Goal: Information Seeking & Learning: Compare options

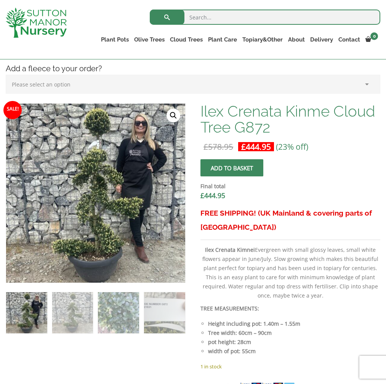
scroll to position [204, 0]
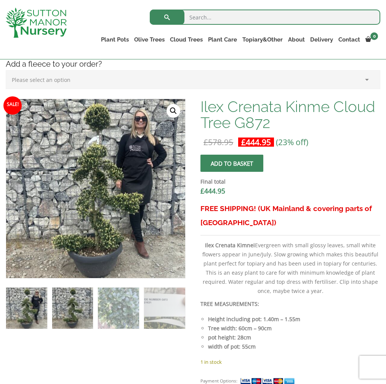
click at [76, 299] on img at bounding box center [72, 308] width 41 height 41
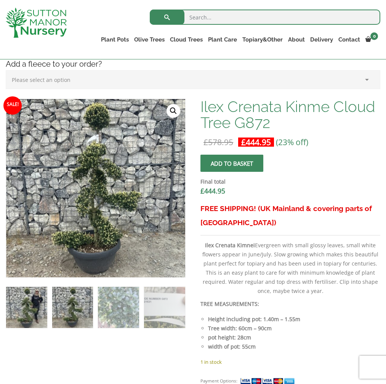
click at [28, 314] on img at bounding box center [26, 307] width 41 height 41
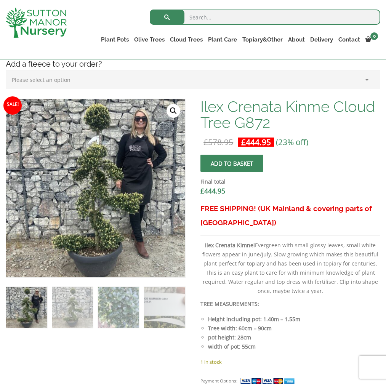
click at [59, 23] on img at bounding box center [36, 23] width 61 height 30
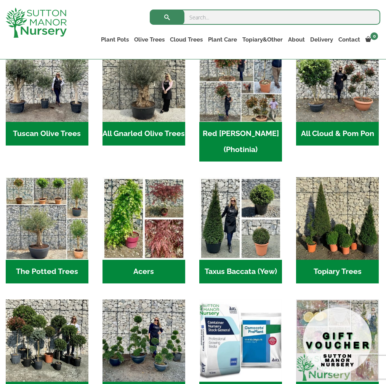
scroll to position [386, 0]
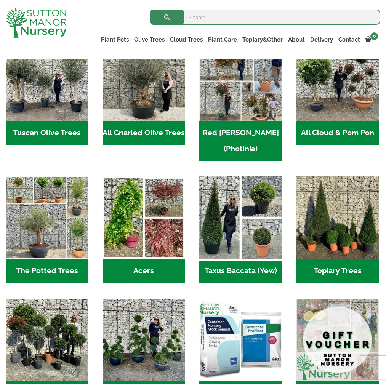
click at [234, 189] on img "Visit product category Taxus Baccata (Yew)" at bounding box center [240, 218] width 87 height 87
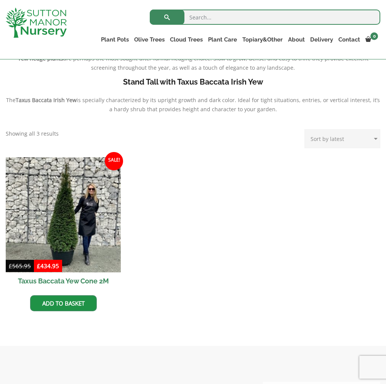
scroll to position [243, 0]
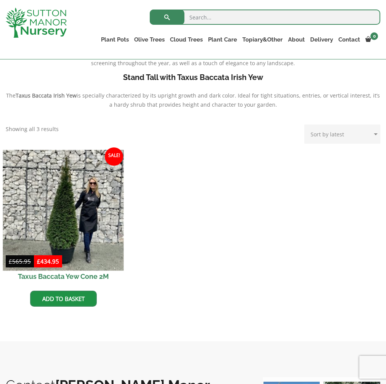
click at [56, 206] on img at bounding box center [63, 210] width 121 height 121
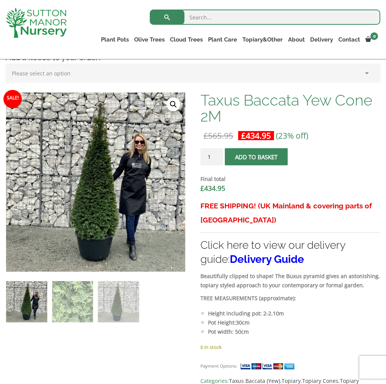
scroll to position [211, 0]
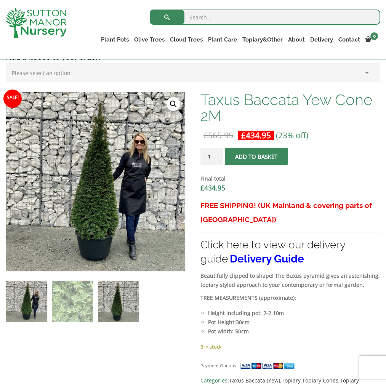
click at [116, 287] on img at bounding box center [118, 301] width 41 height 41
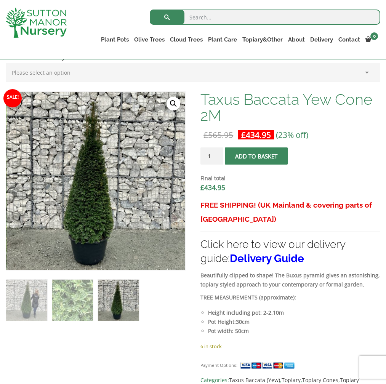
scroll to position [211, 0]
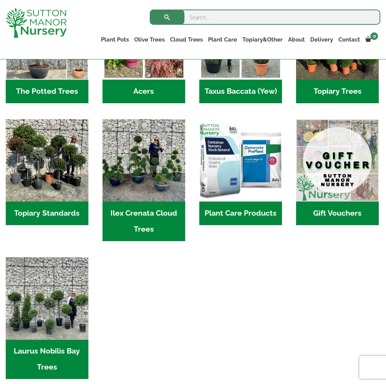
scroll to position [582, 0]
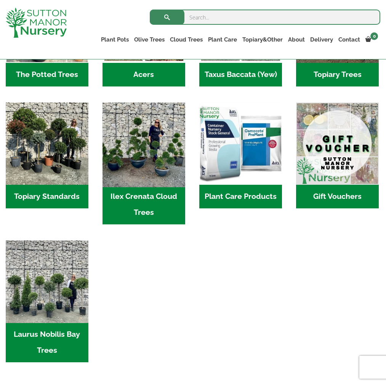
click at [138, 126] on img "Visit product category Ilex Crenata Cloud Trees" at bounding box center [144, 143] width 87 height 87
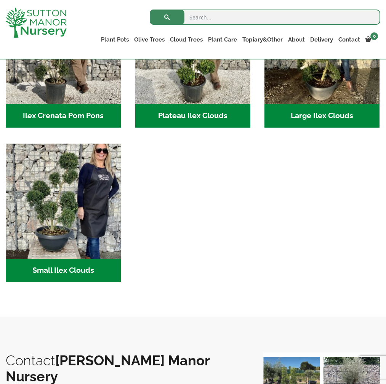
scroll to position [244, 0]
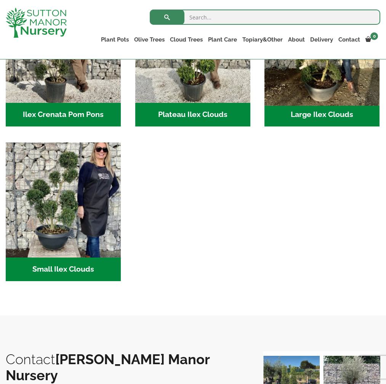
click at [337, 95] on img "Visit product category Large Ilex Clouds" at bounding box center [322, 45] width 121 height 121
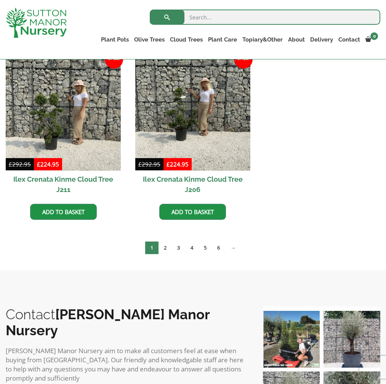
scroll to position [385, 0]
